Goal: Task Accomplishment & Management: Manage account settings

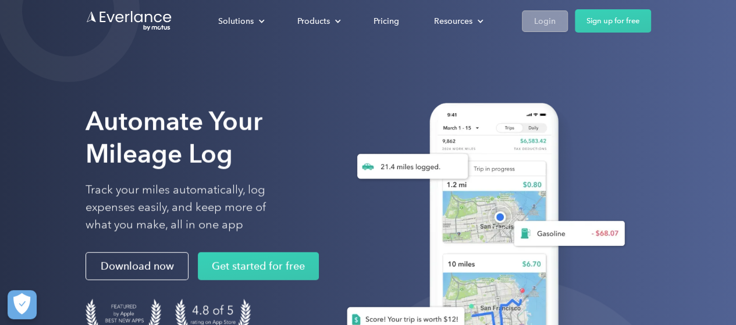
click at [539, 18] on div "Login" at bounding box center [545, 21] width 22 height 15
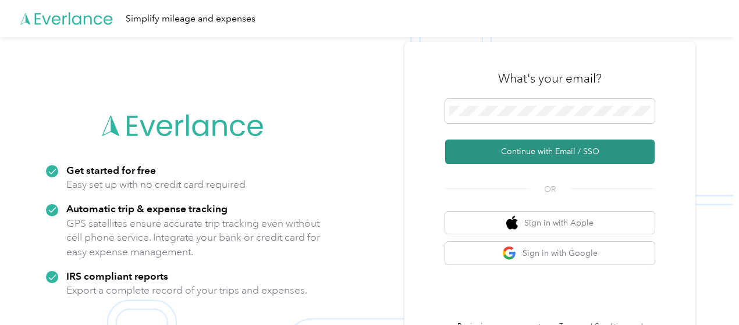
click at [566, 153] on button "Continue with Email / SSO" at bounding box center [549, 152] width 209 height 24
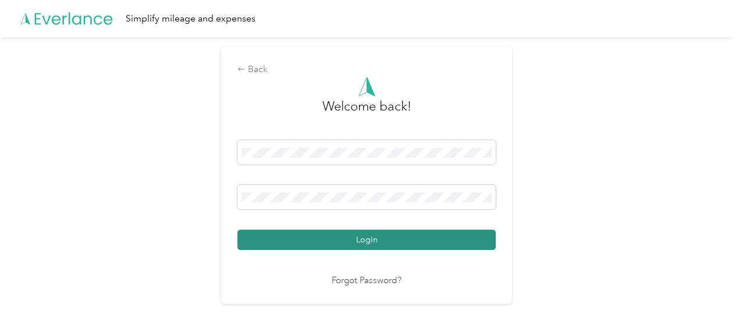
click at [393, 239] on button "Login" at bounding box center [366, 240] width 258 height 20
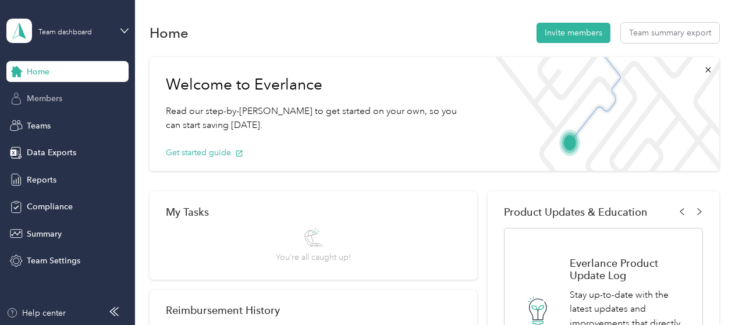
click at [58, 97] on span "Members" at bounding box center [44, 98] width 35 height 12
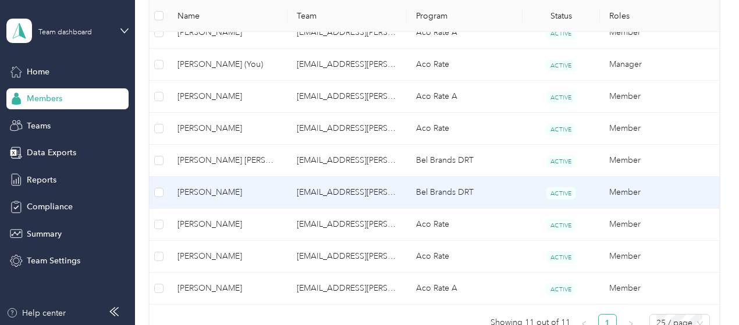
scroll to position [407, 0]
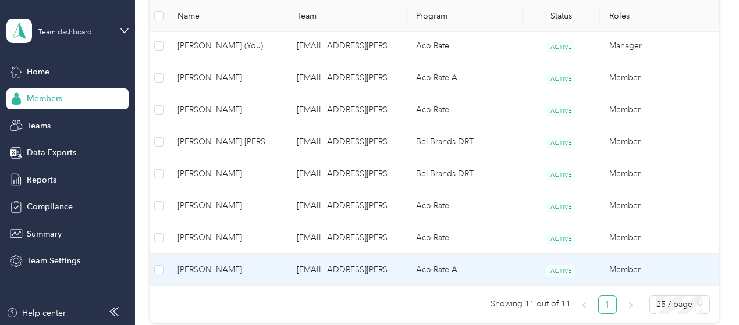
click at [218, 268] on span "[PERSON_NAME]" at bounding box center [227, 269] width 101 height 13
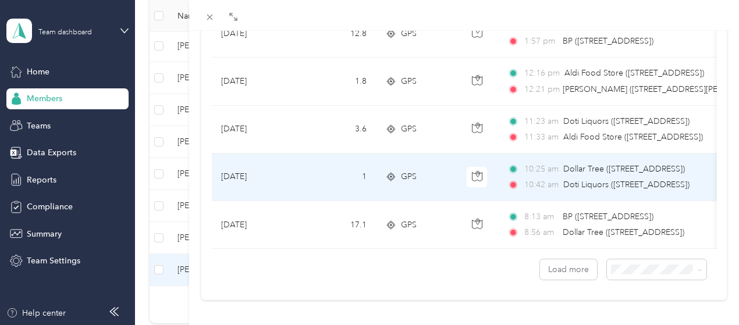
scroll to position [1156, 0]
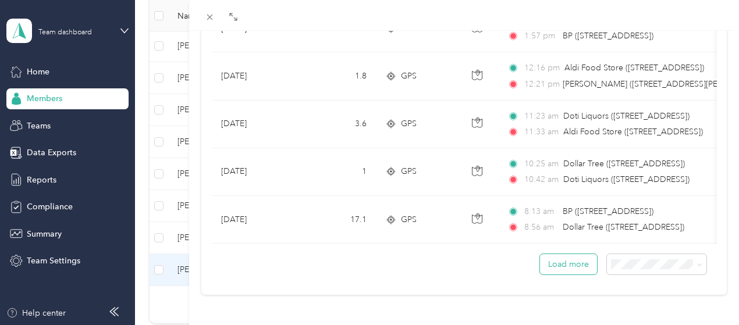
click at [573, 254] on button "Load more" at bounding box center [568, 264] width 57 height 20
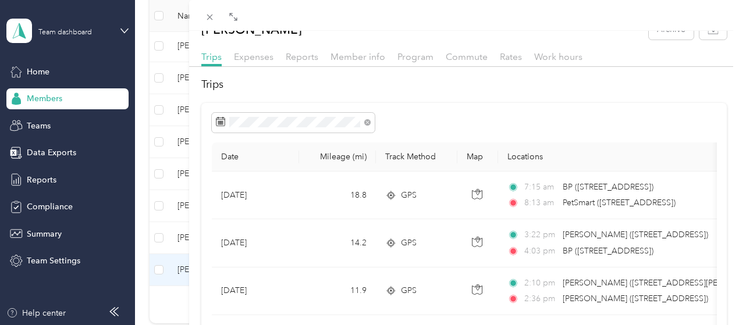
scroll to position [0, 0]
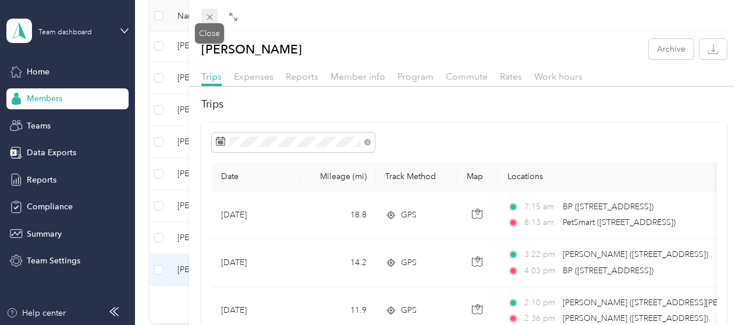
click at [215, 19] on span at bounding box center [209, 17] width 16 height 16
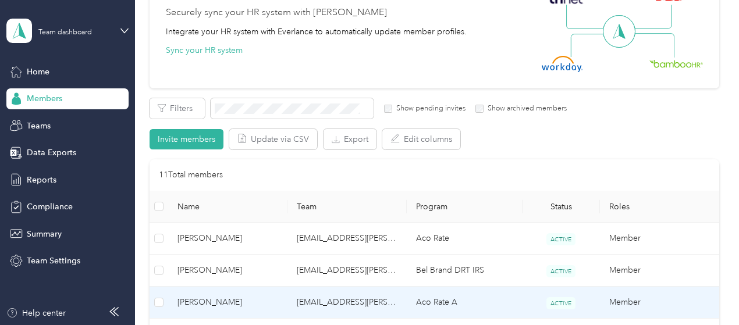
scroll to position [67, 0]
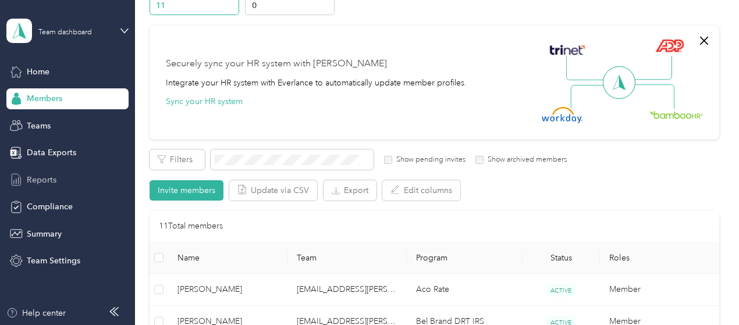
click at [42, 176] on span "Reports" at bounding box center [42, 180] width 30 height 12
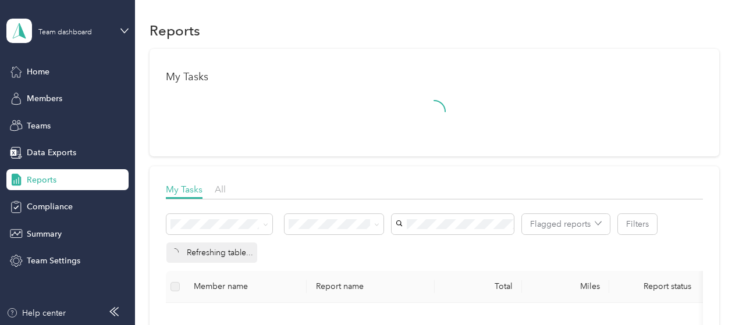
scroll to position [67, 0]
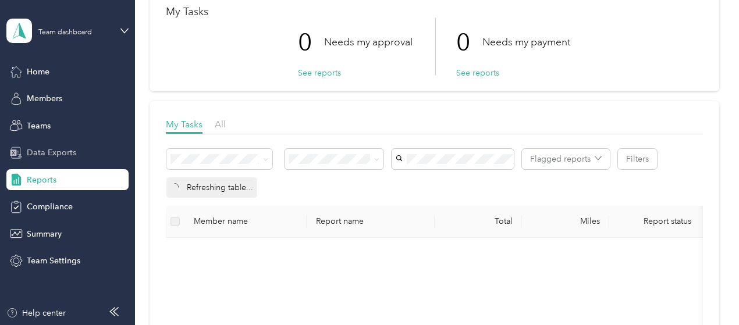
click at [48, 154] on span "Data Exports" at bounding box center [51, 153] width 49 height 12
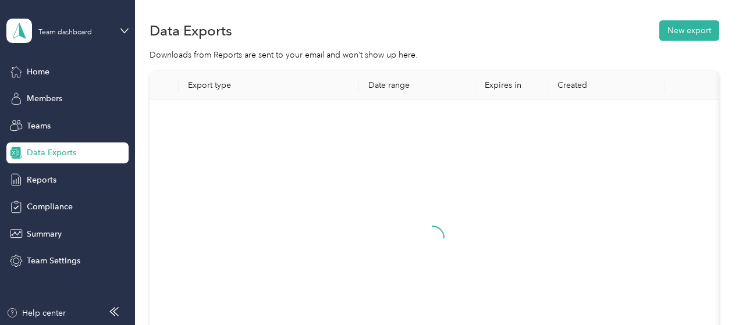
scroll to position [67, 0]
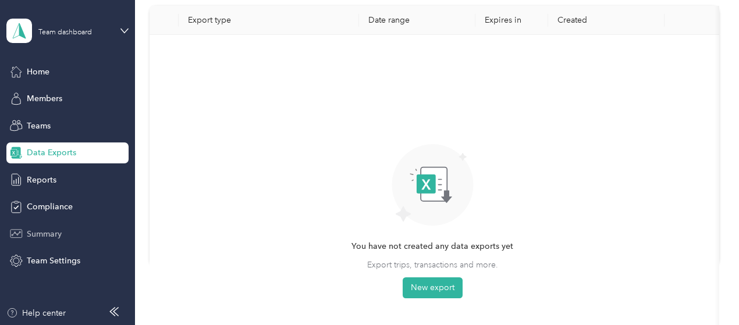
click at [45, 230] on span "Summary" at bounding box center [44, 234] width 35 height 12
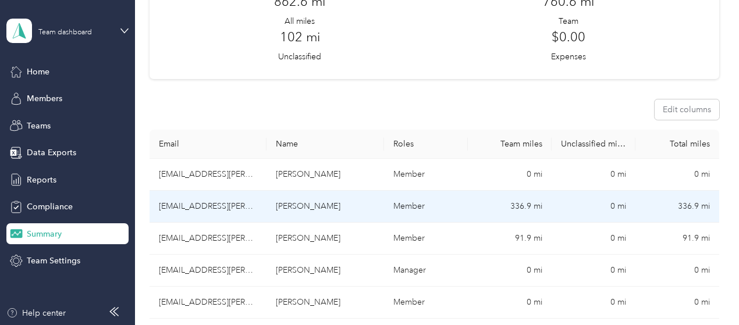
scroll to position [58, 0]
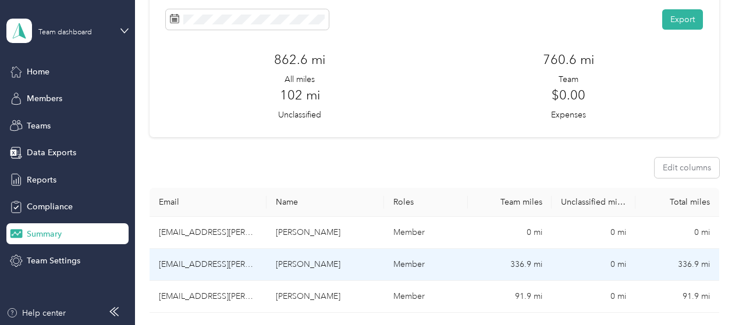
click at [514, 249] on td "336.9 mi" at bounding box center [510, 265] width 84 height 32
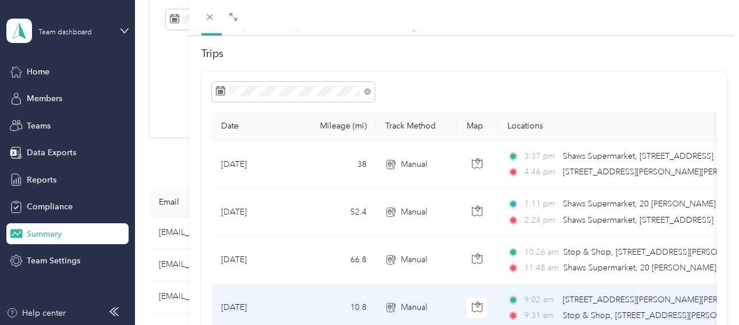
scroll to position [167, 0]
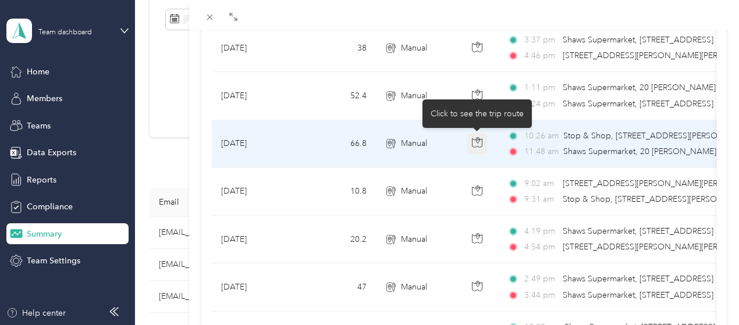
click at [476, 144] on icon "button" at bounding box center [477, 142] width 10 height 10
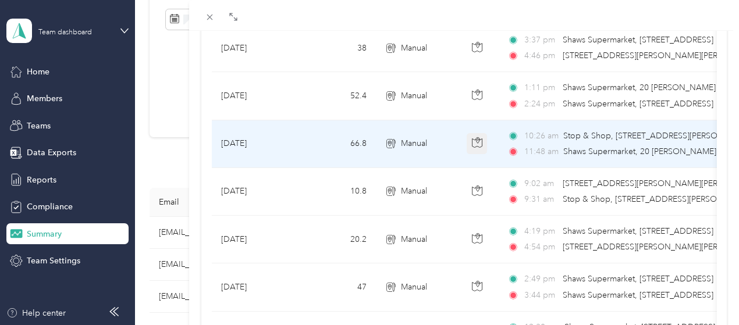
click at [476, 144] on icon "button" at bounding box center [477, 142] width 10 height 10
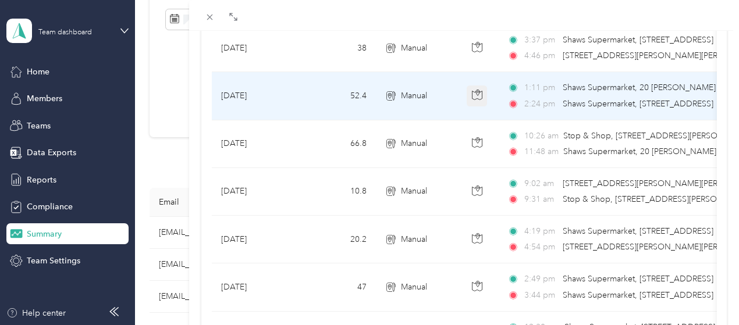
click at [476, 101] on button "button" at bounding box center [476, 95] width 21 height 21
click at [476, 91] on icon "button" at bounding box center [477, 95] width 10 height 10
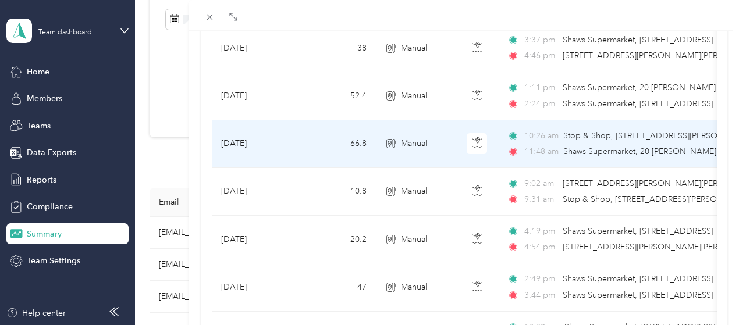
scroll to position [0, 0]
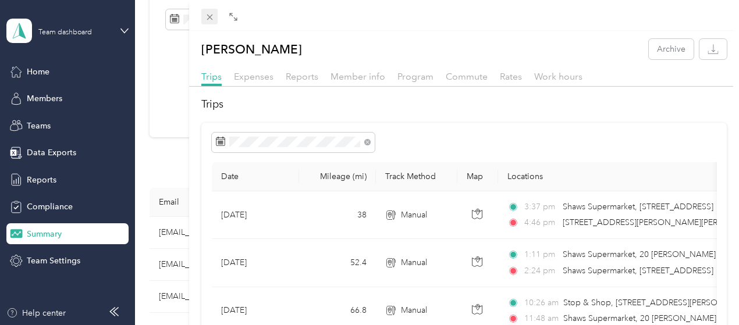
click at [215, 16] on span at bounding box center [209, 17] width 16 height 16
